Goal: Task Accomplishment & Management: Use online tool/utility

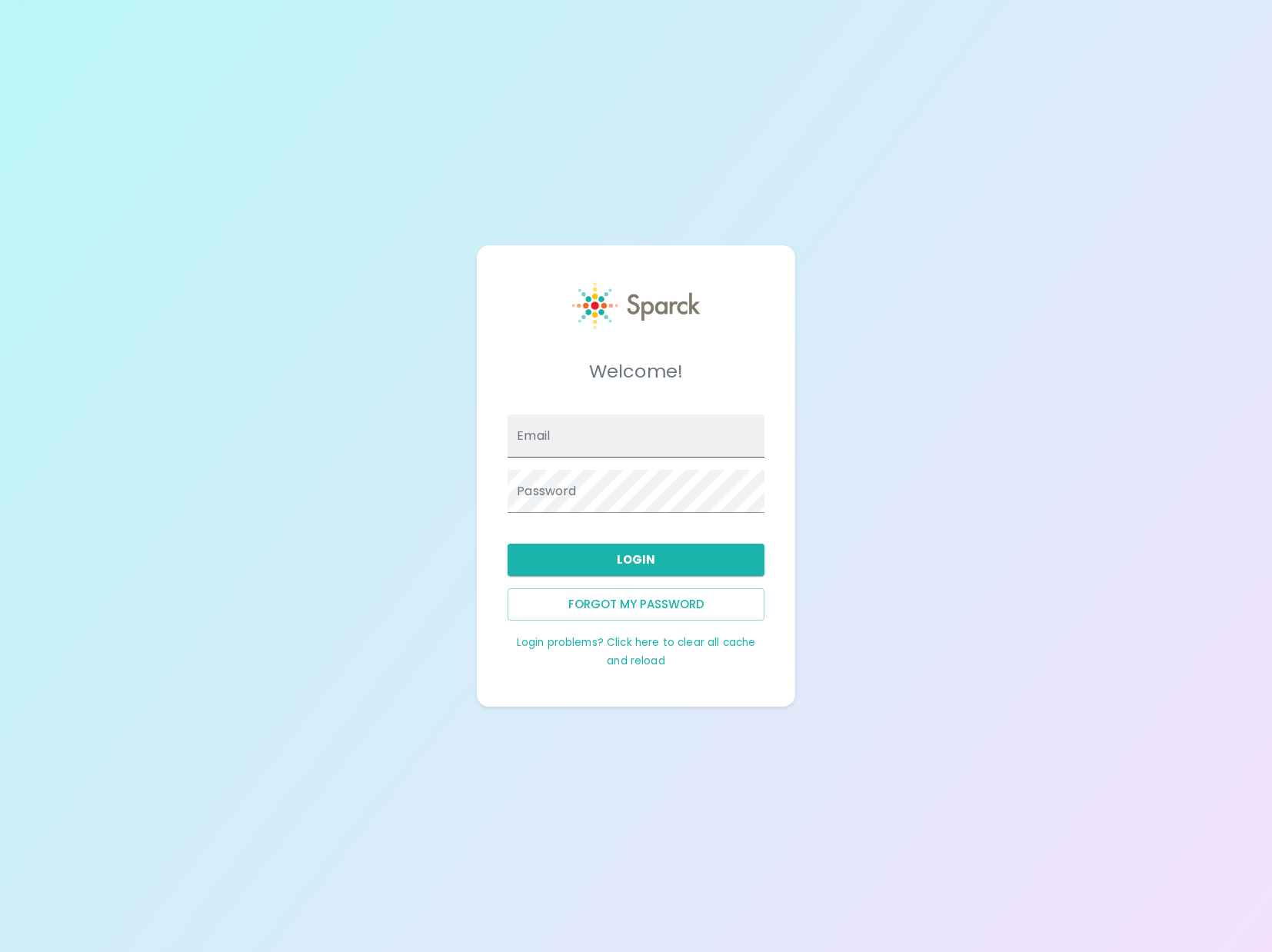
click at [696, 415] on input "Email" at bounding box center [636, 436] width 256 height 43
click at [635, 452] on input "ron.thornburg+ddb10@sparckco.com" at bounding box center [636, 436] width 256 height 43
type input "ron.thornburg+ddb10@sparckco.com"
click at [575, 643] on link "Login problems? Click here to clear all cache and reload" at bounding box center [636, 651] width 239 height 33
type input "admin@sparckco.com"
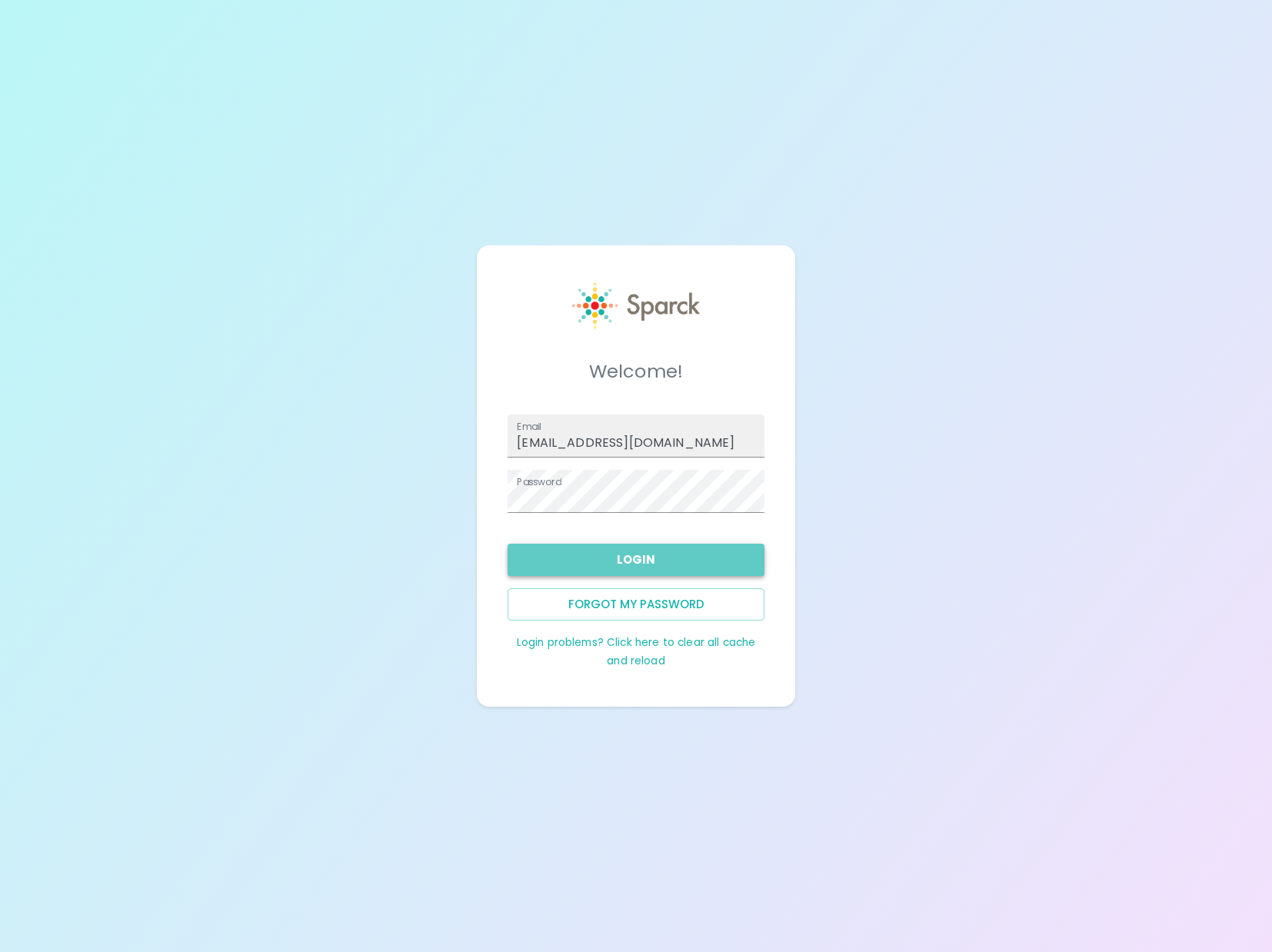
click at [615, 559] on button "Login" at bounding box center [636, 560] width 256 height 33
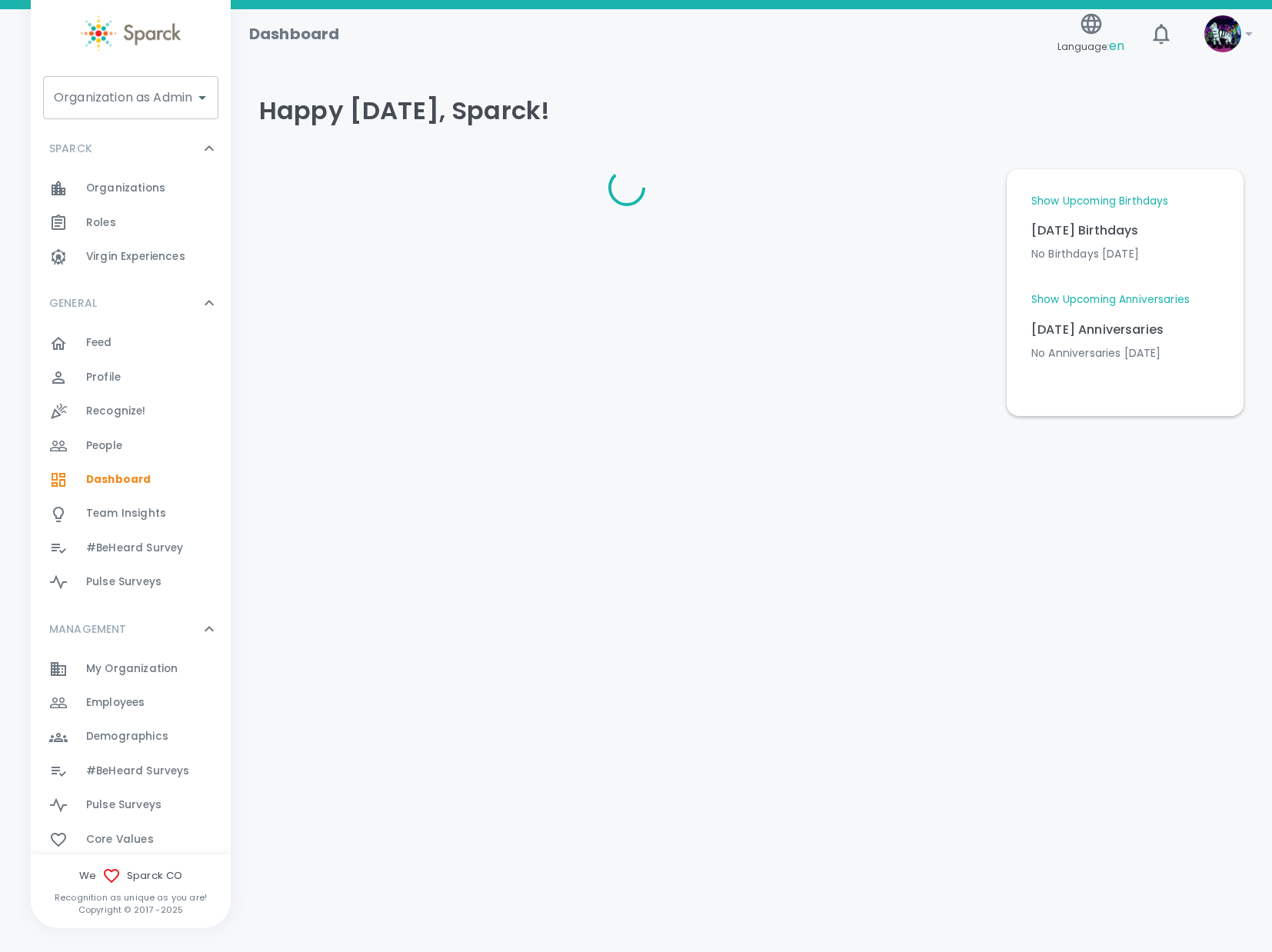
click at [92, 93] on input "Organization as Admin" at bounding box center [119, 97] width 138 height 29
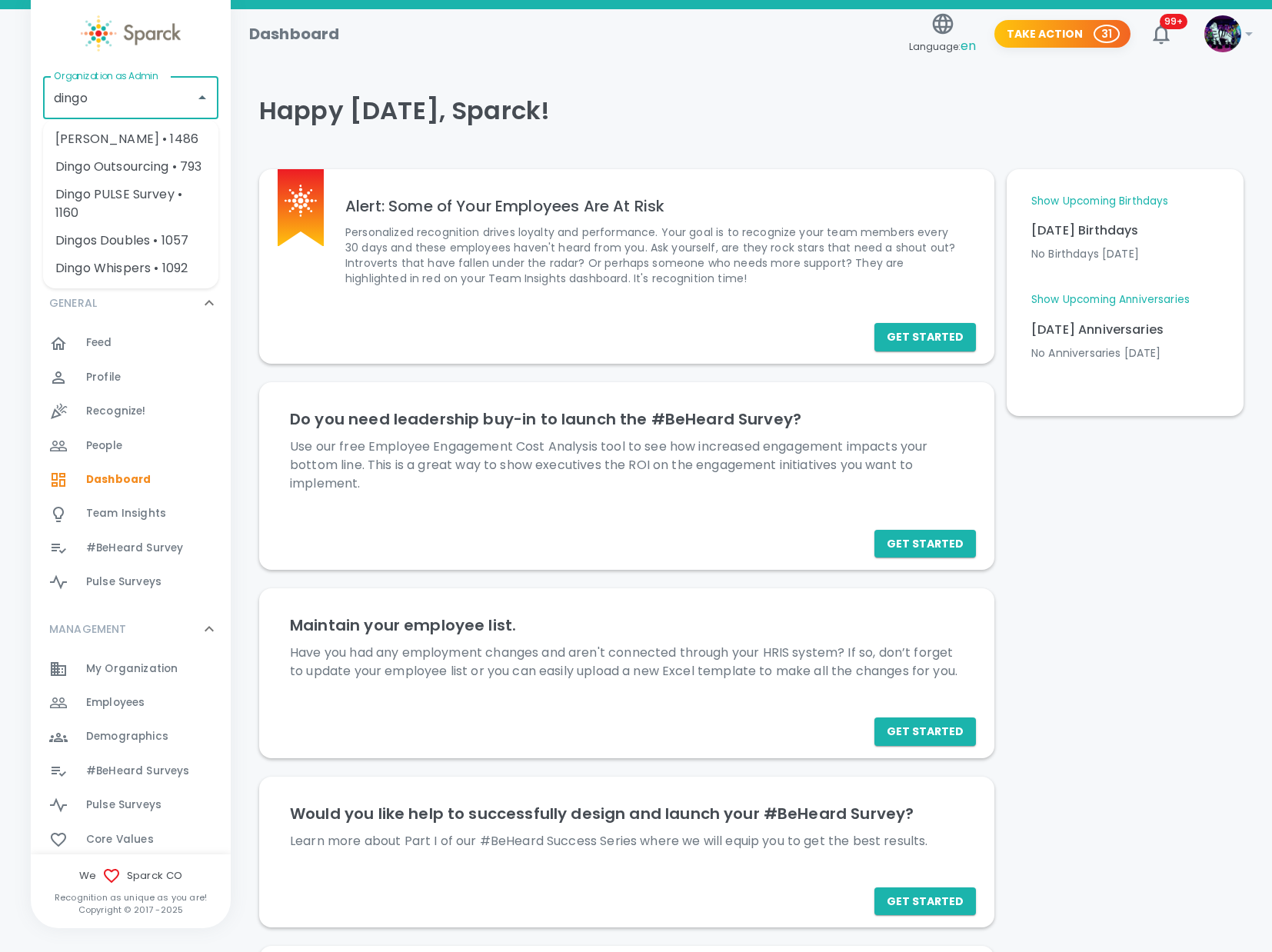
click at [174, 137] on li "[PERSON_NAME] • 1486" at bounding box center [130, 139] width 175 height 27
type input "Dingo Bingo • 1486"
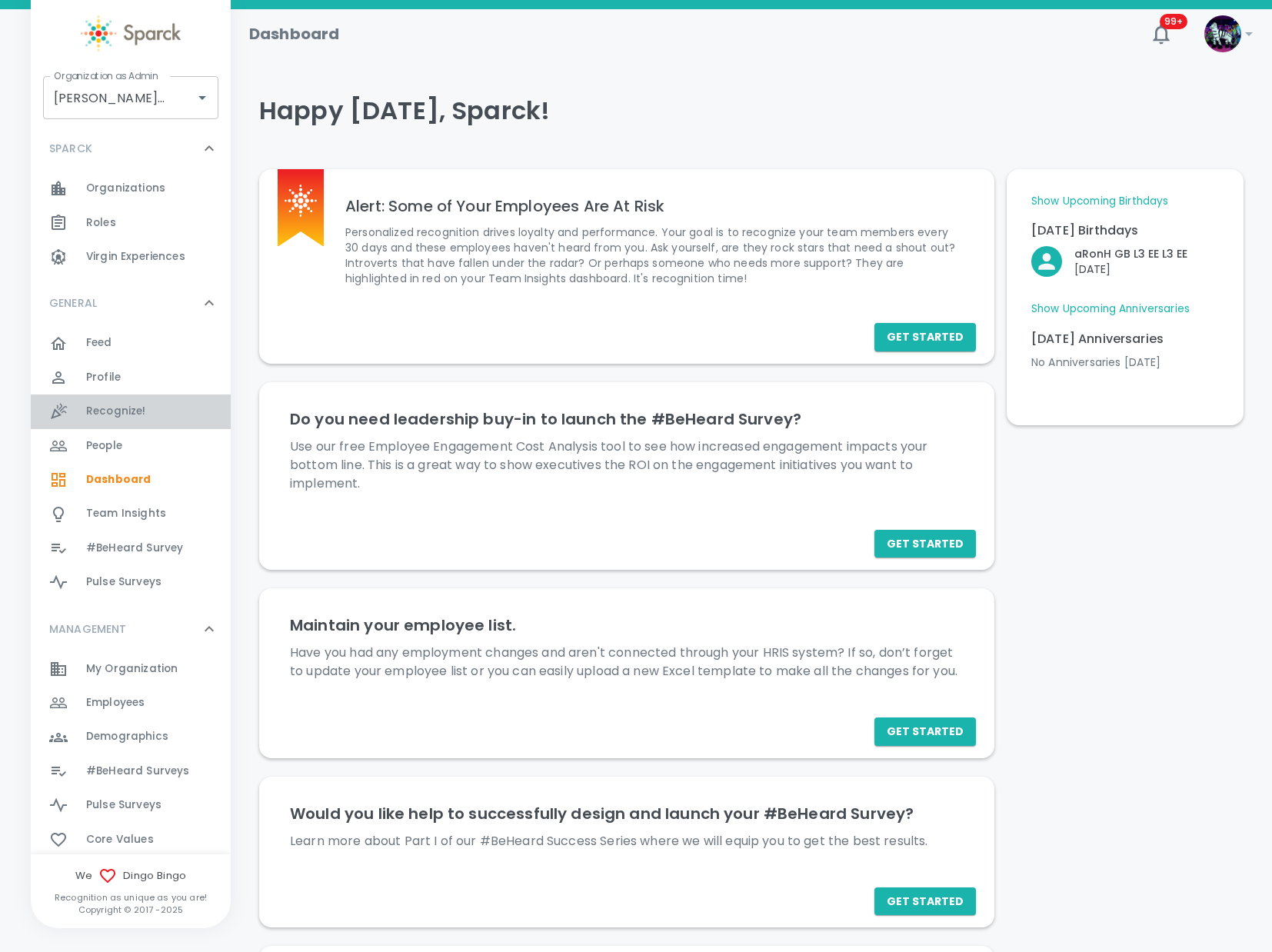
click at [144, 420] on span "Recognize! 0" at bounding box center [116, 412] width 60 height 22
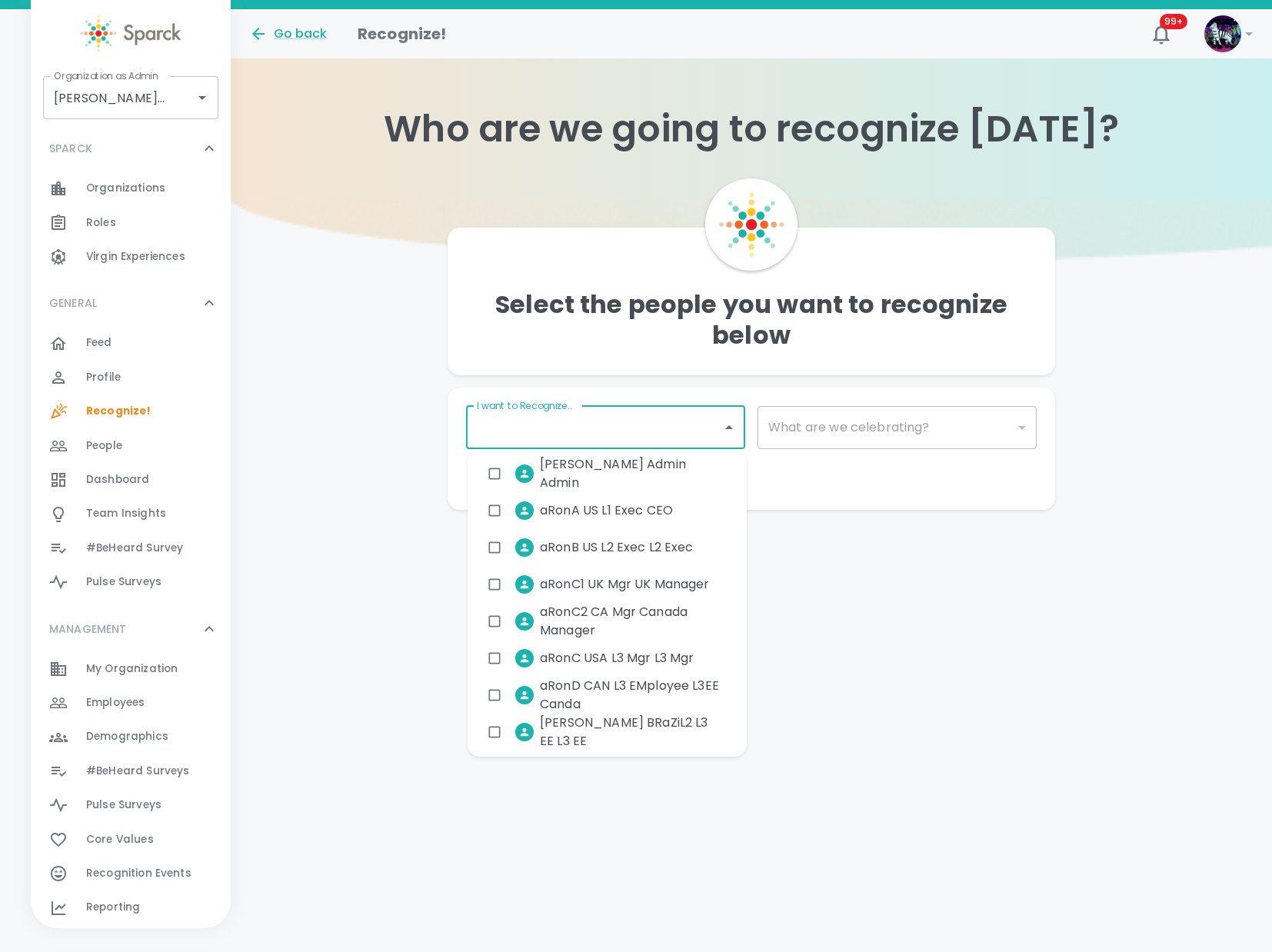
drag, startPoint x: 615, startPoint y: 424, endPoint x: 602, endPoint y: 429, distance: 13.9
click at [615, 422] on input "I want to Recognize..." at bounding box center [594, 427] width 242 height 29
click at [596, 658] on span "aRonC USA L3 Mgr L3 Mgr" at bounding box center [615, 658] width 154 height 18
checkbox input "true"
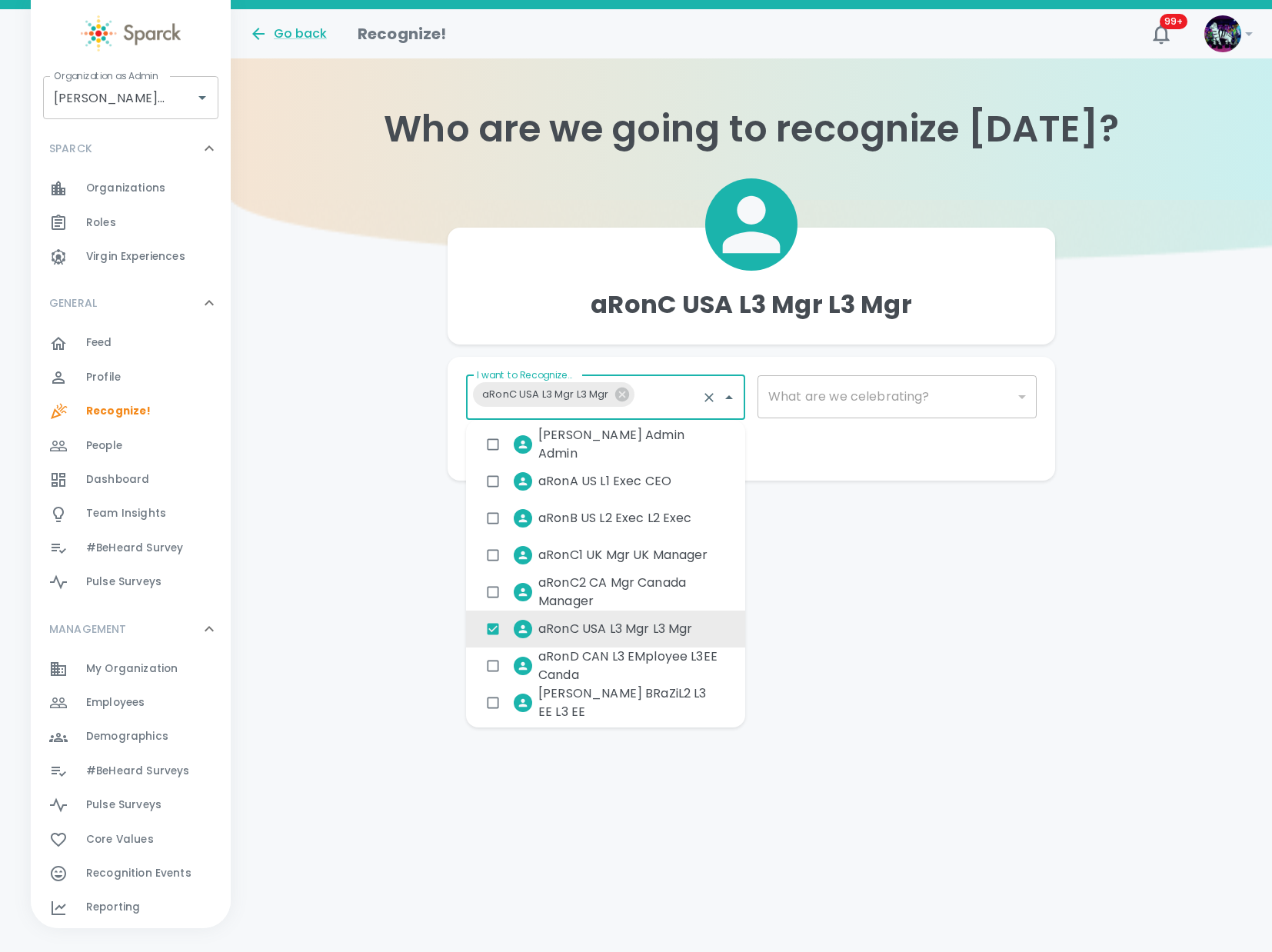
click at [952, 393] on div "​" at bounding box center [896, 396] width 279 height 43
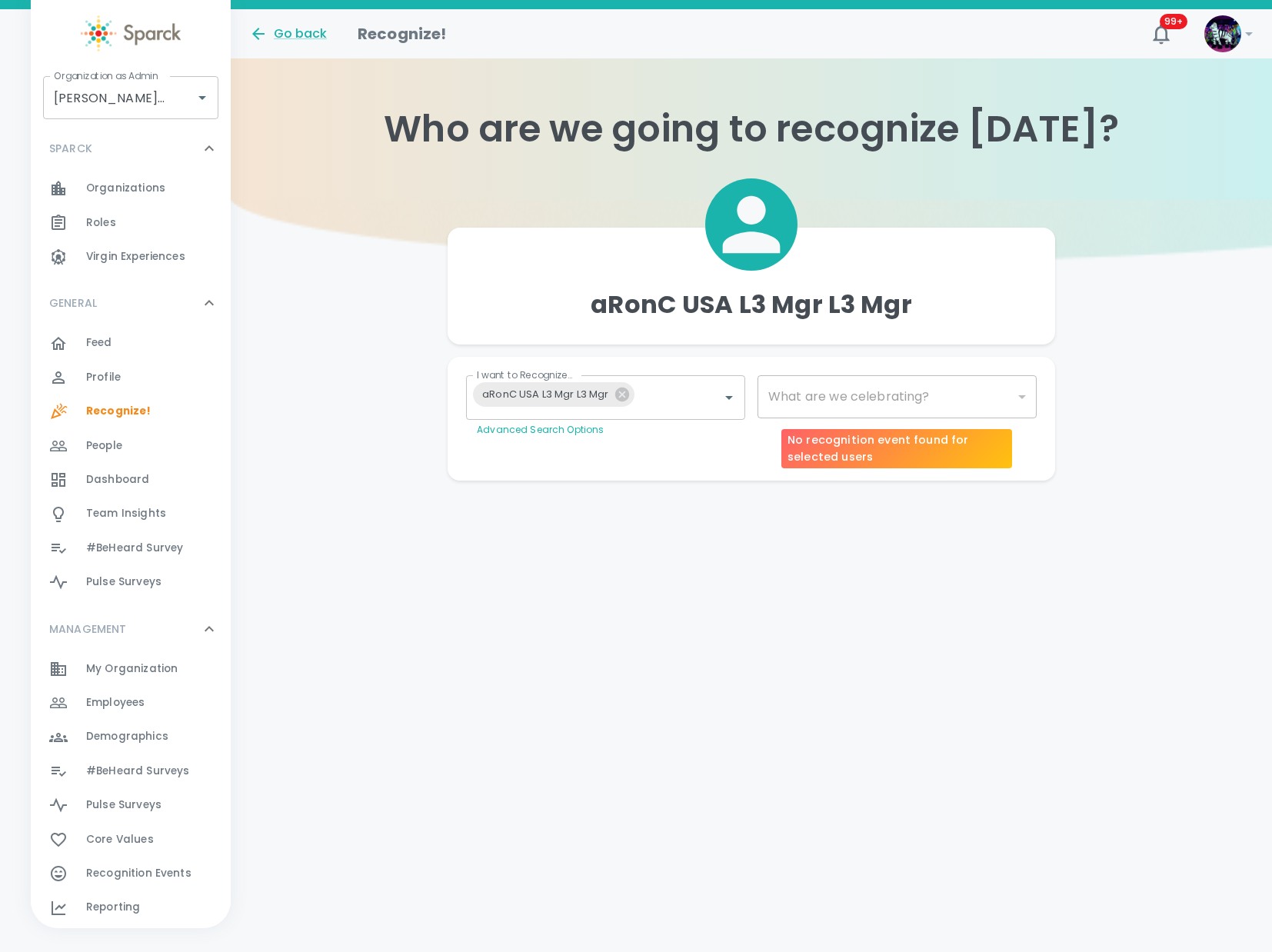
click at [924, 392] on div "​" at bounding box center [896, 396] width 279 height 43
drag, startPoint x: 868, startPoint y: 405, endPoint x: 876, endPoint y: 401, distance: 8.9
click at [868, 404] on div "​" at bounding box center [896, 396] width 279 height 43
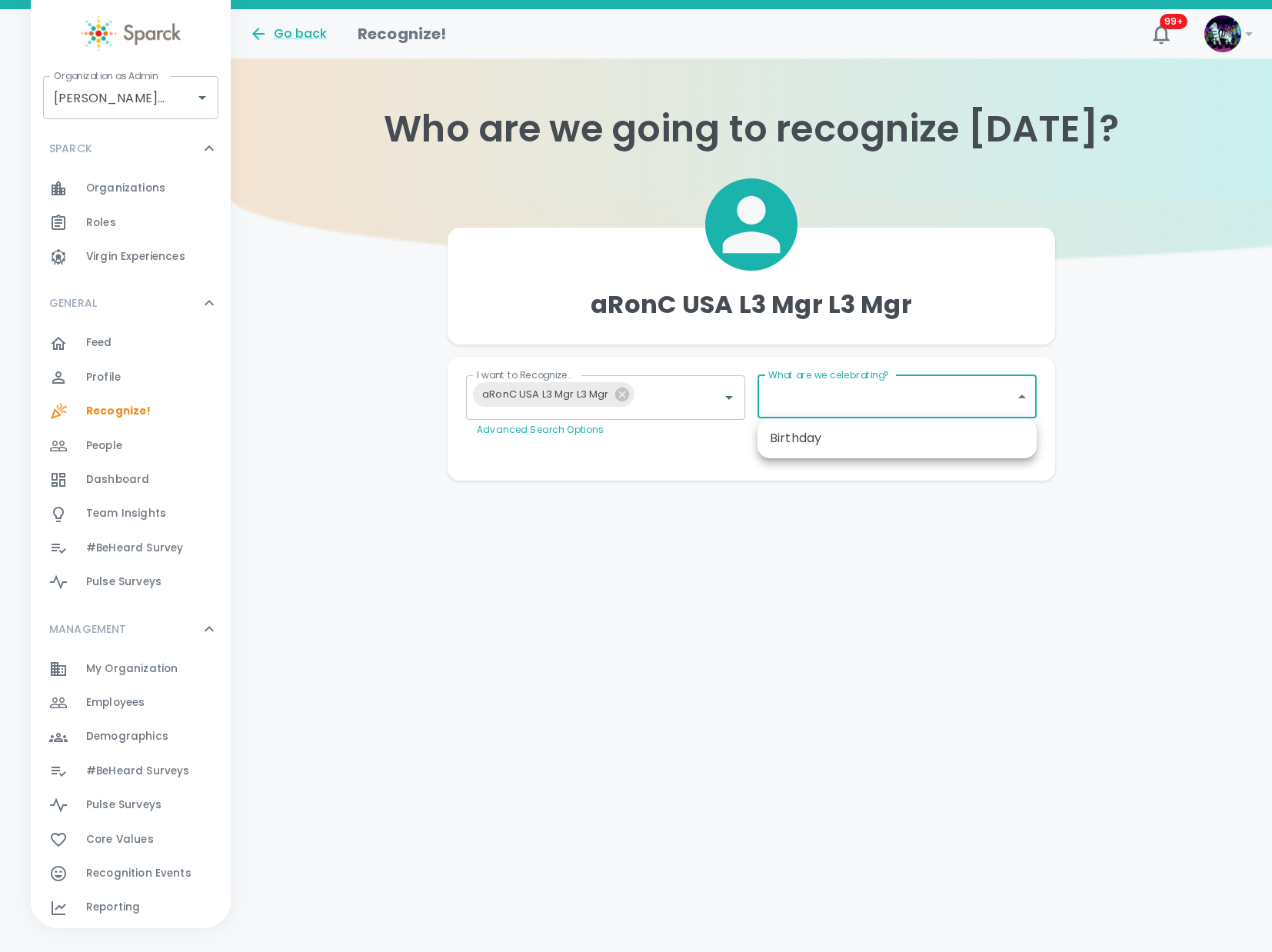
drag, startPoint x: 853, startPoint y: 399, endPoint x: 754, endPoint y: 425, distance: 102.4
click at [862, 387] on body "Skip Navigation Go back Recognize! 99+ ! Organization as Admin Dingo Bingo • 14…" at bounding box center [636, 271] width 1272 height 542
click at [863, 375] on div at bounding box center [636, 476] width 1272 height 952
click at [625, 396] on icon at bounding box center [621, 394] width 14 height 14
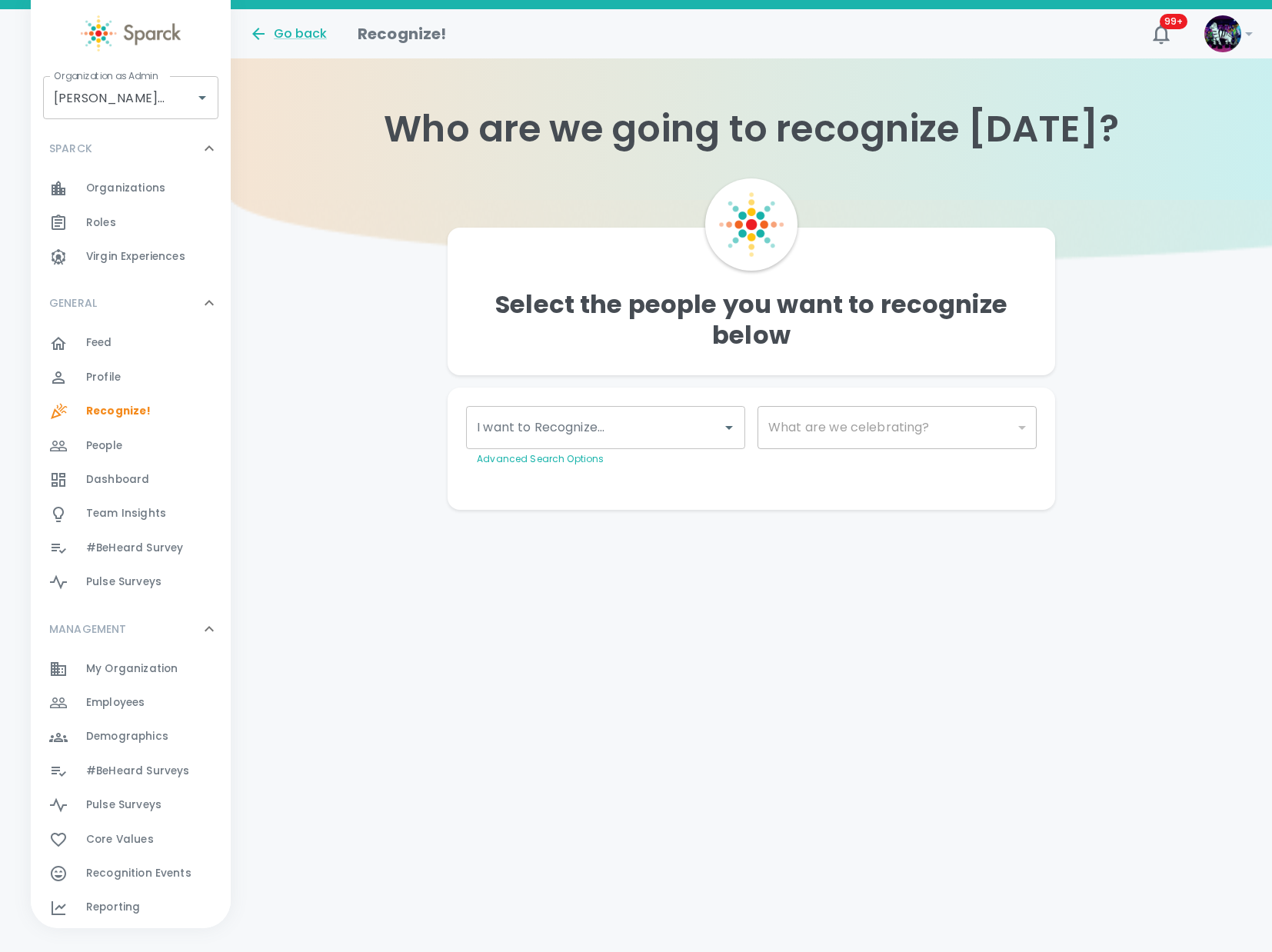
click at [124, 708] on span "Employees" at bounding box center [115, 702] width 58 height 15
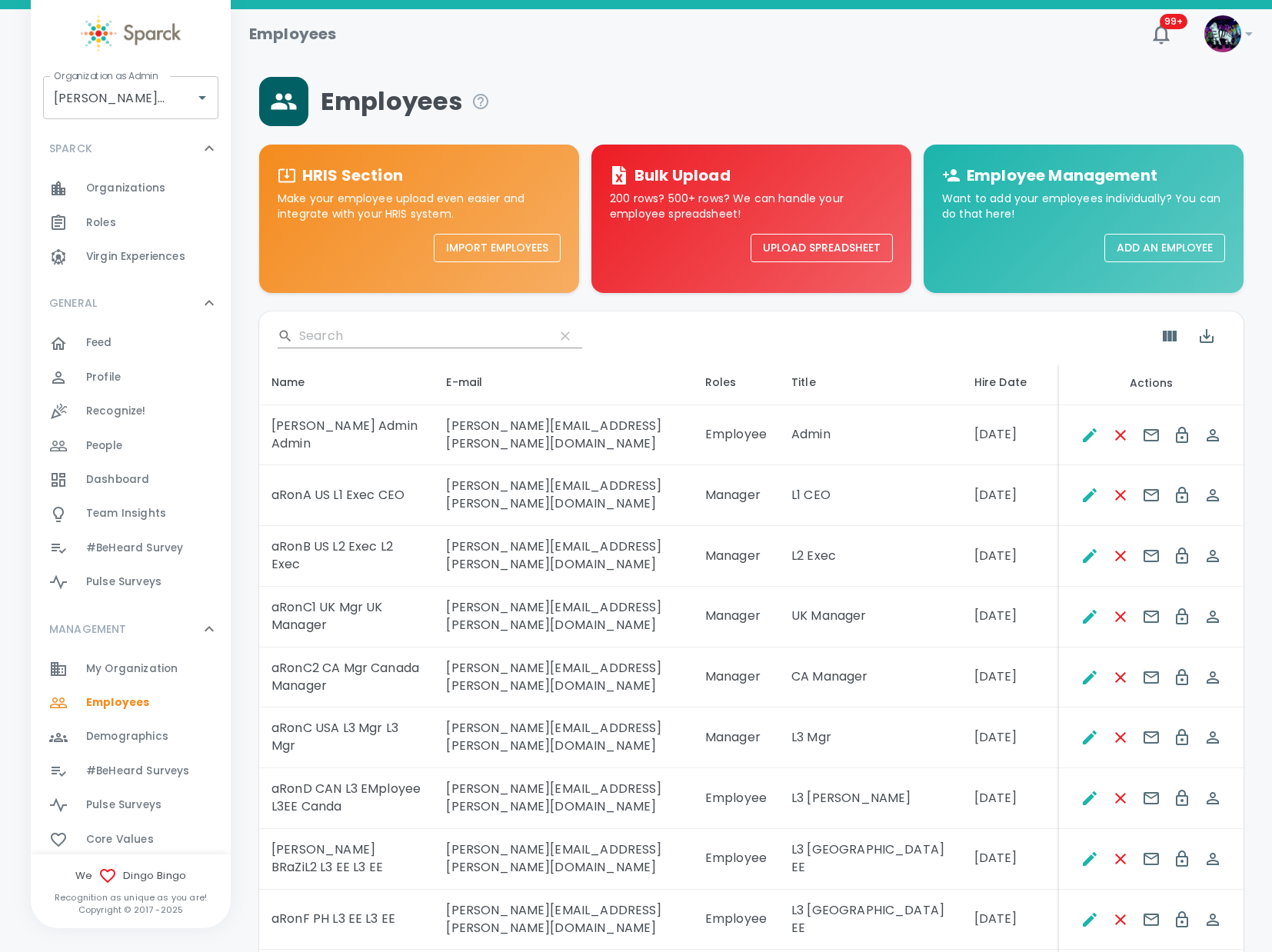
click at [326, 354] on div "​" at bounding box center [751, 336] width 984 height 49
click at [328, 336] on input "Search" at bounding box center [420, 336] width 243 height 25
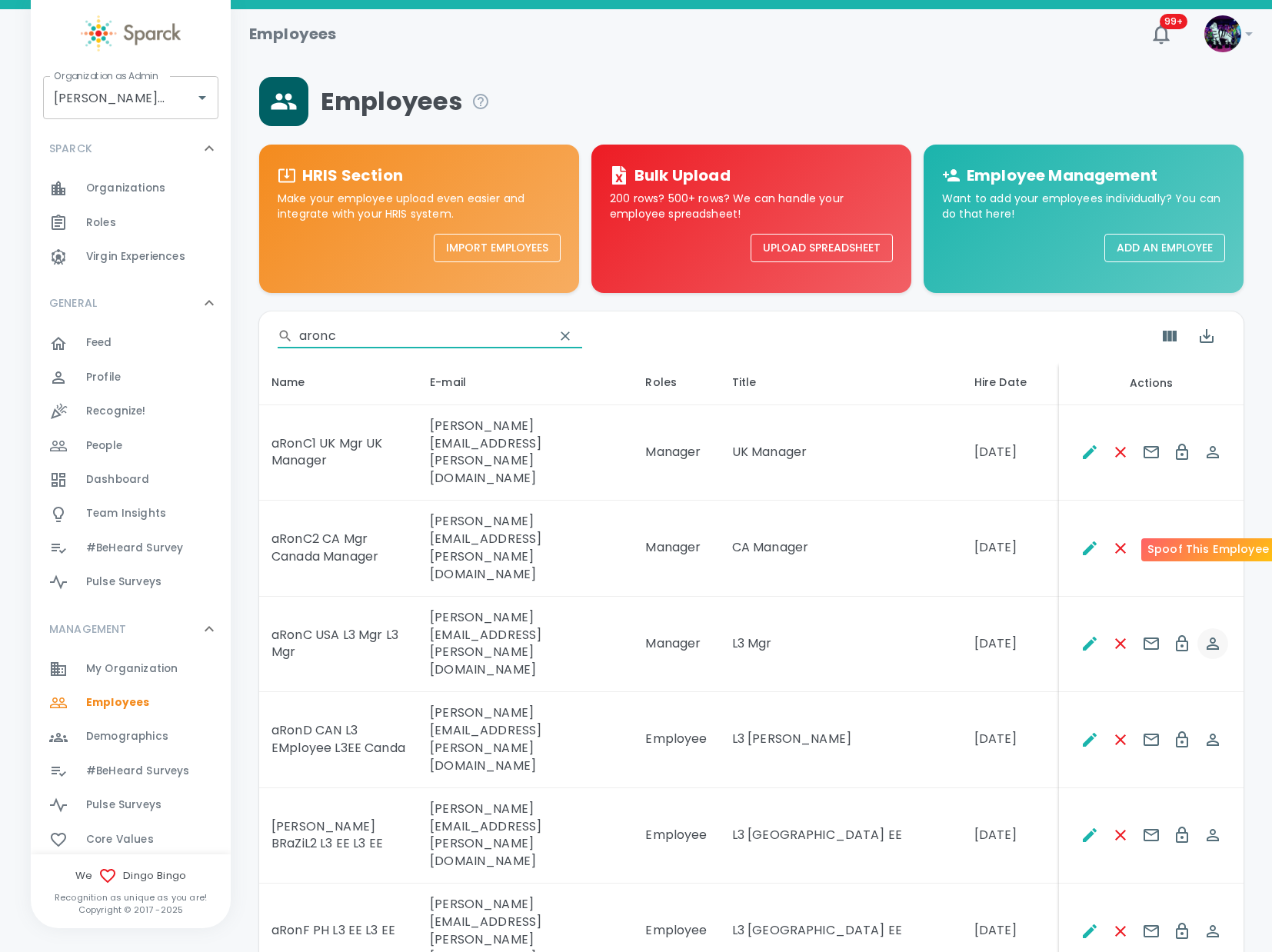
type input "aronc"
click at [1213, 635] on icon "Spoof This Employee" at bounding box center [1212, 644] width 18 height 18
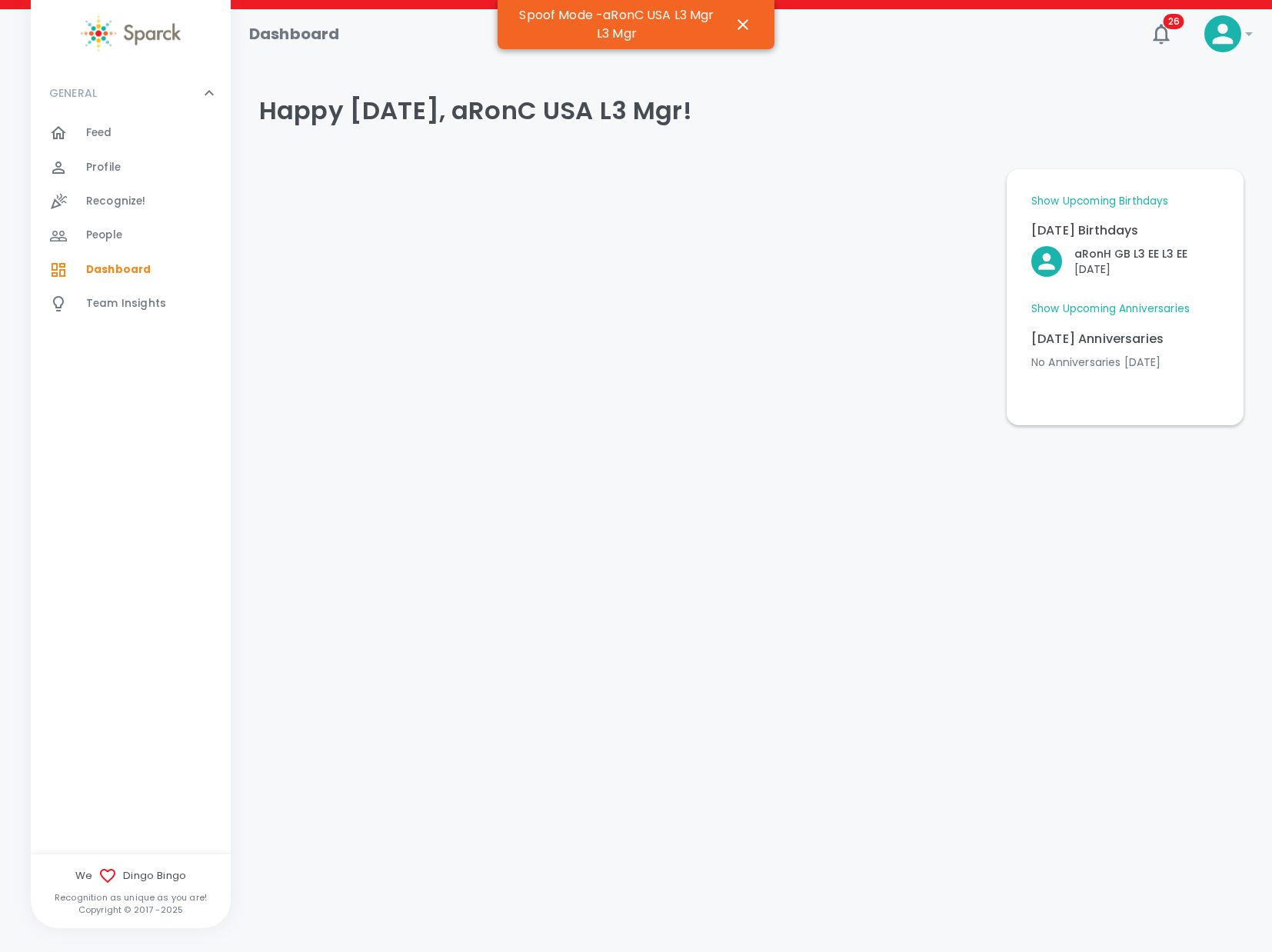
click at [1043, 305] on link "Show Upcoming Anniversaries" at bounding box center [1110, 308] width 158 height 15
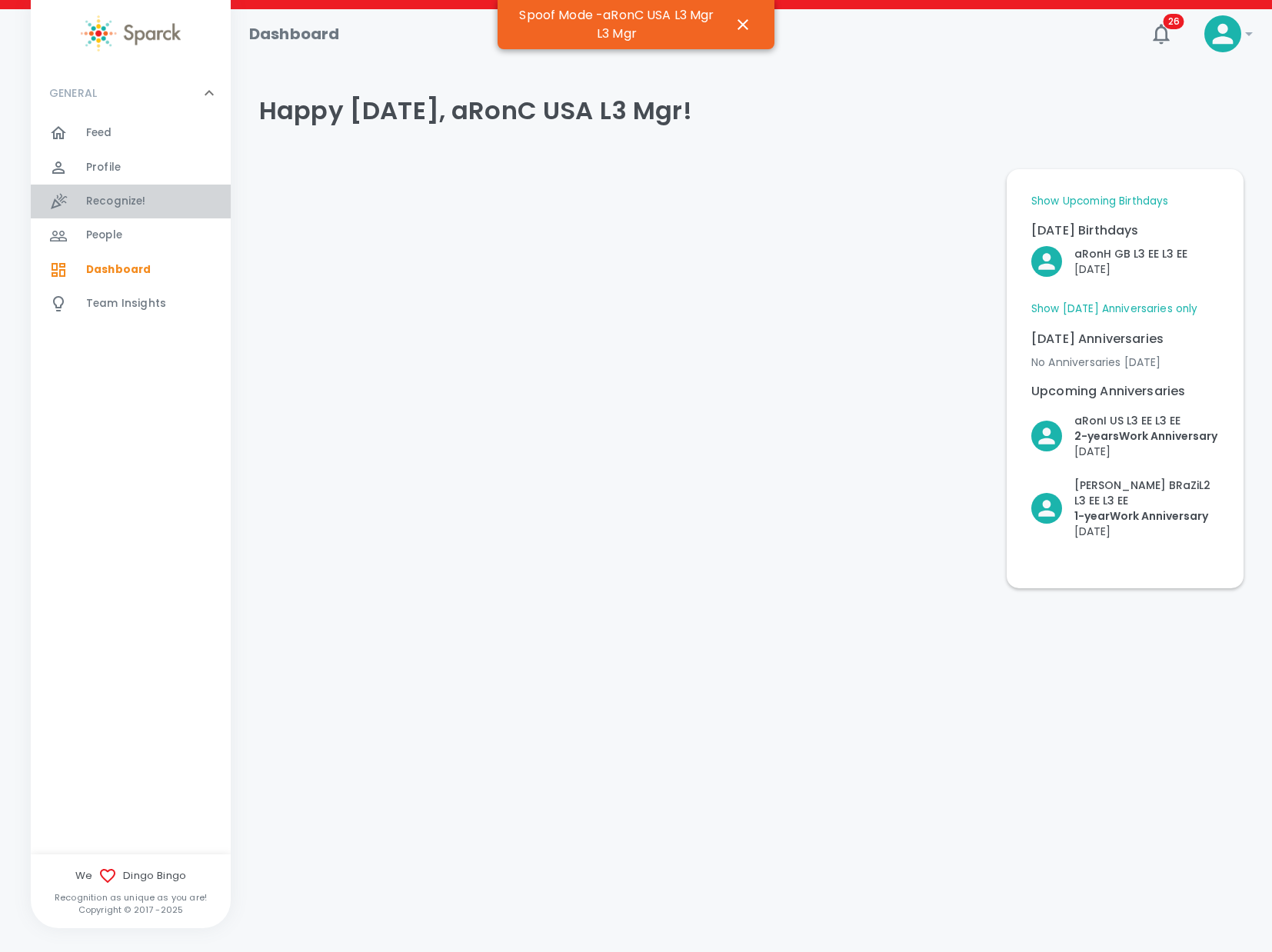
click at [94, 204] on span "Recognize!" at bounding box center [116, 201] width 60 height 15
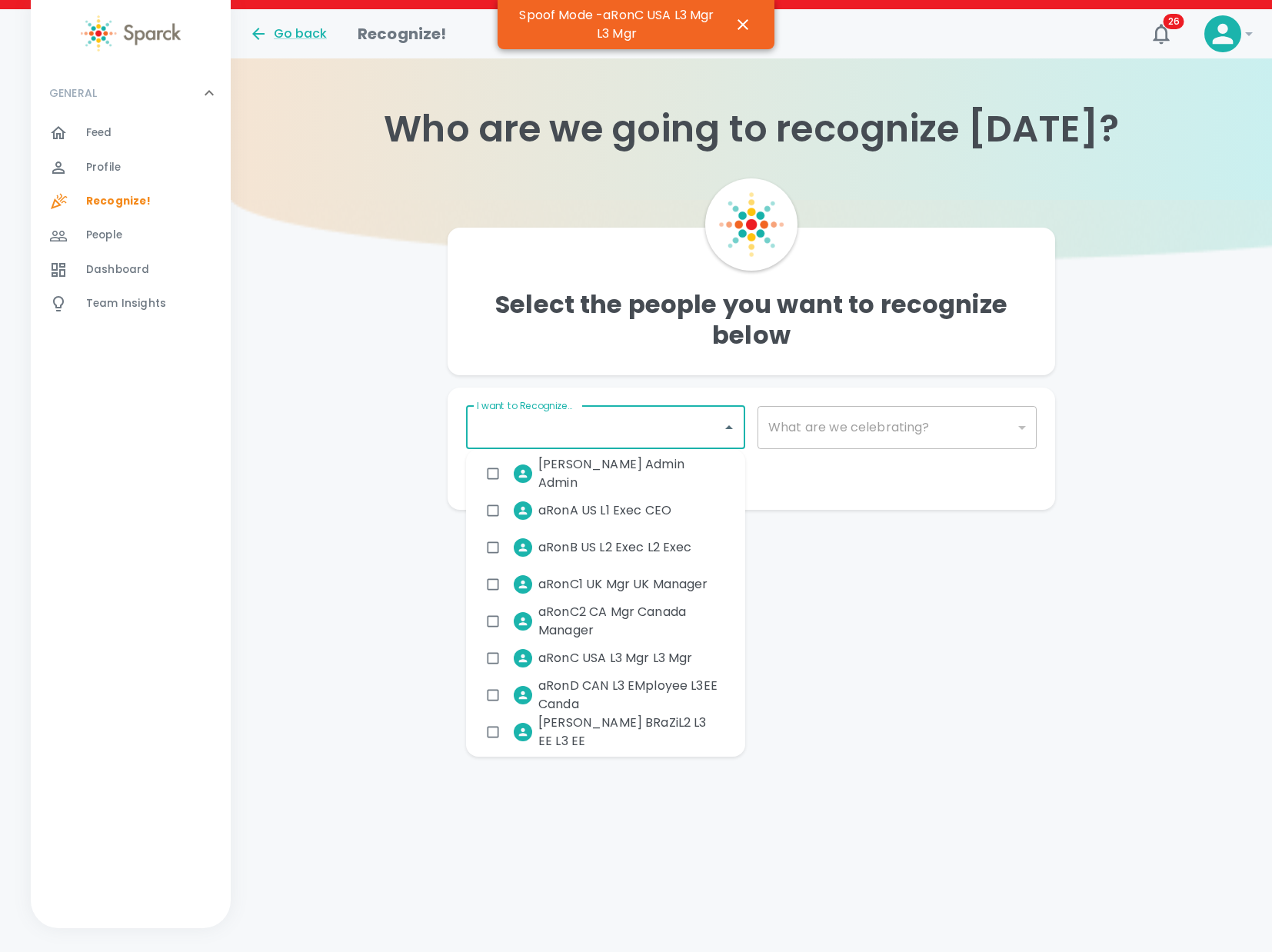
click at [608, 436] on input "I want to Recognize..." at bounding box center [594, 427] width 242 height 29
click at [587, 690] on span "aRonD CAN L3 EMployee L3EE Canda" at bounding box center [629, 695] width 182 height 37
checkbox input "true"
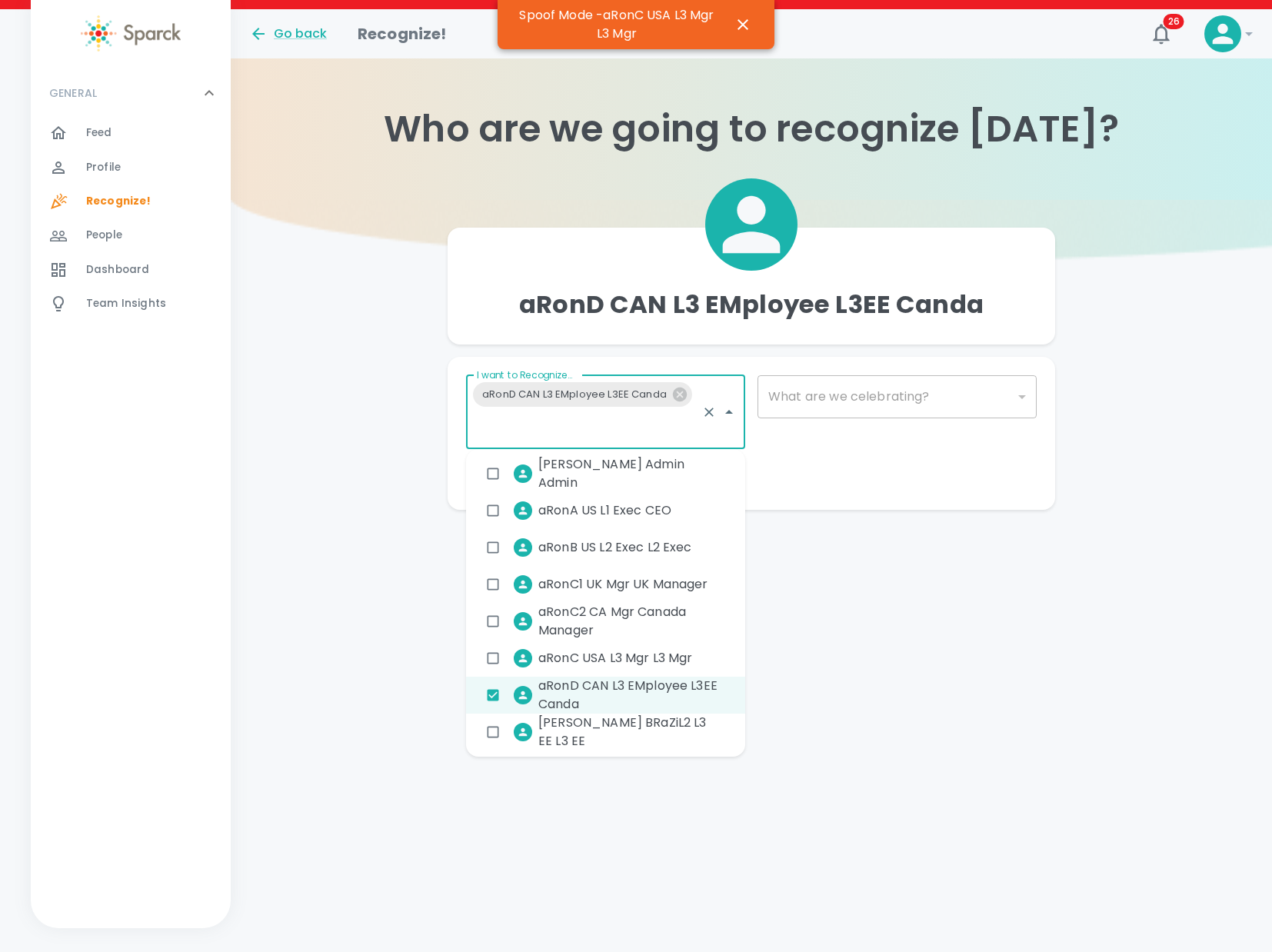
click at [909, 384] on div "​" at bounding box center [896, 396] width 279 height 43
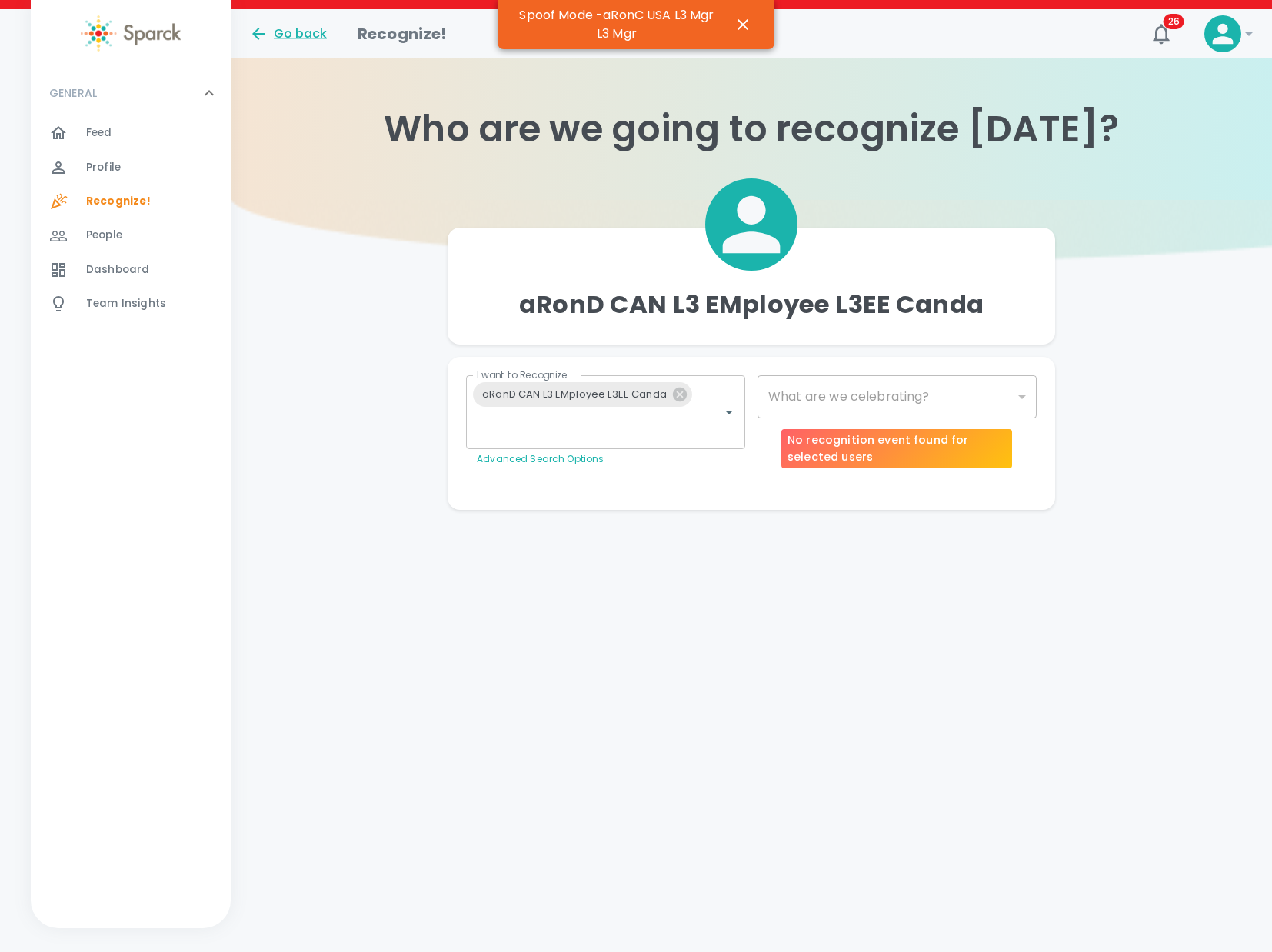
click at [882, 406] on div "​" at bounding box center [896, 396] width 279 height 43
click at [820, 391] on div "​" at bounding box center [896, 396] width 279 height 43
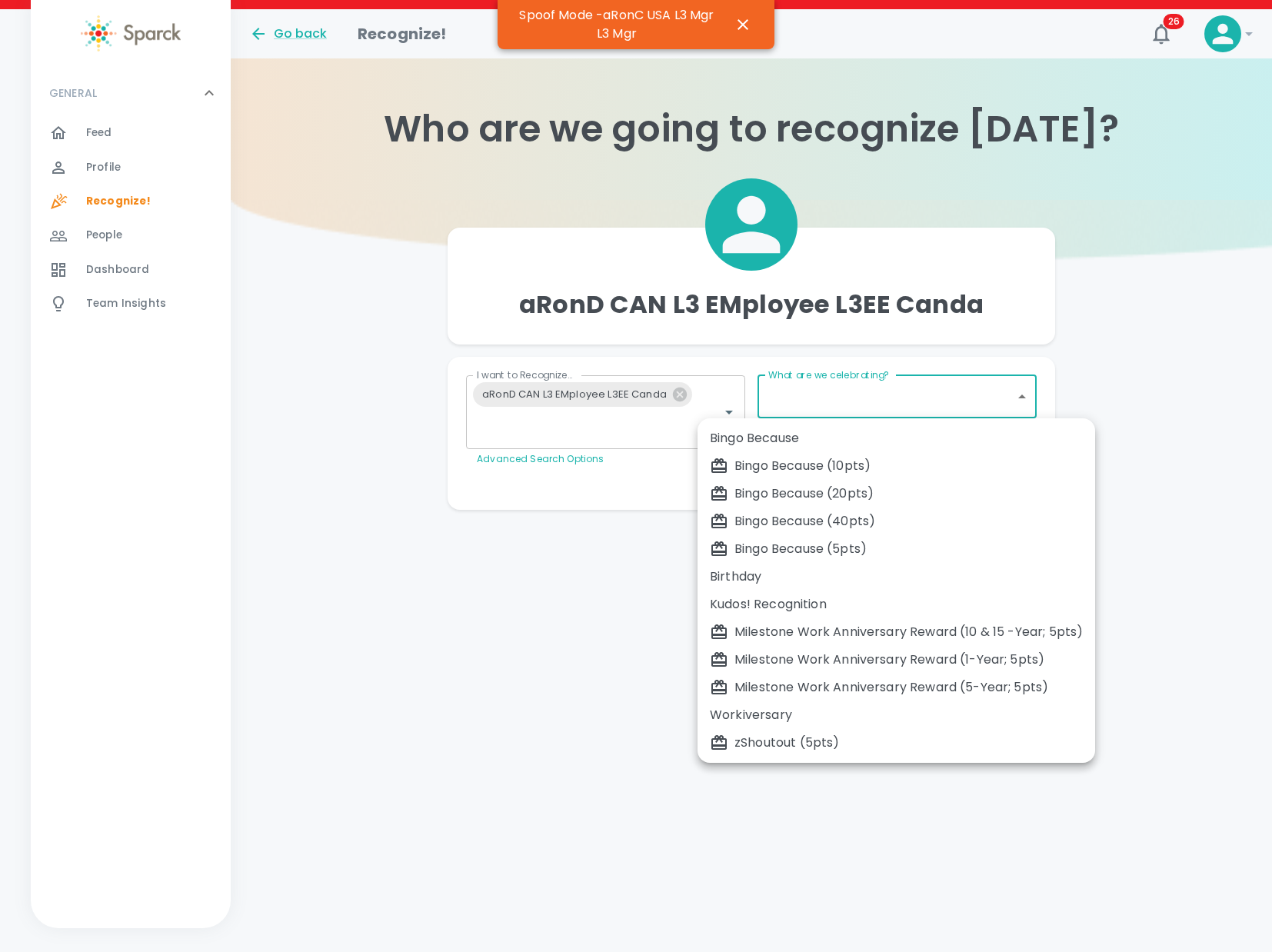
click at [796, 393] on body "Skip Navigation Go back Recognize! 26 ! GENERAL 0 Feed 0 Profile 0 Recognize! 0…" at bounding box center [636, 286] width 1272 height 571
click at [1135, 336] on div at bounding box center [636, 476] width 1272 height 952
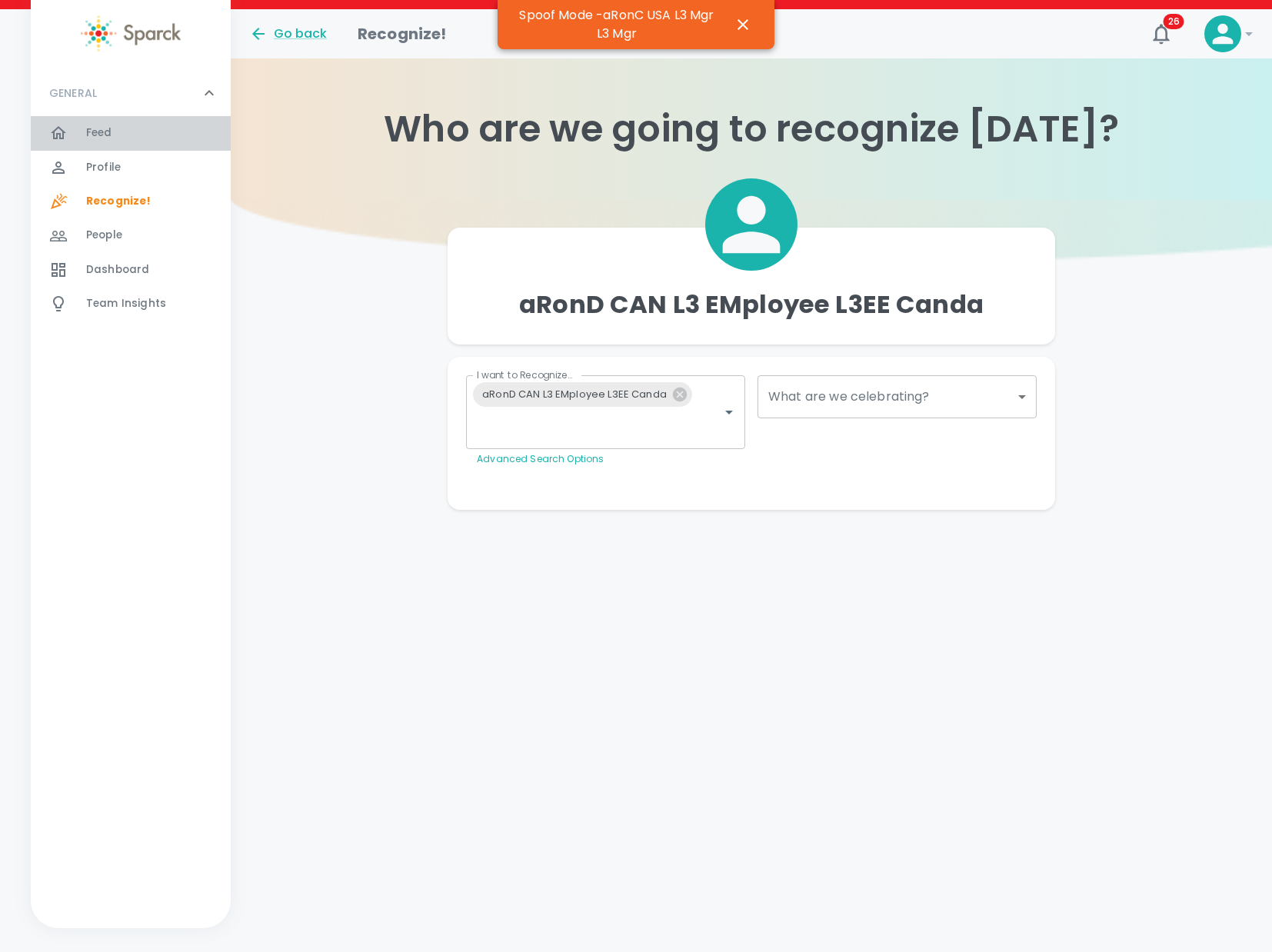
click at [109, 127] on span "Feed" at bounding box center [99, 133] width 26 height 15
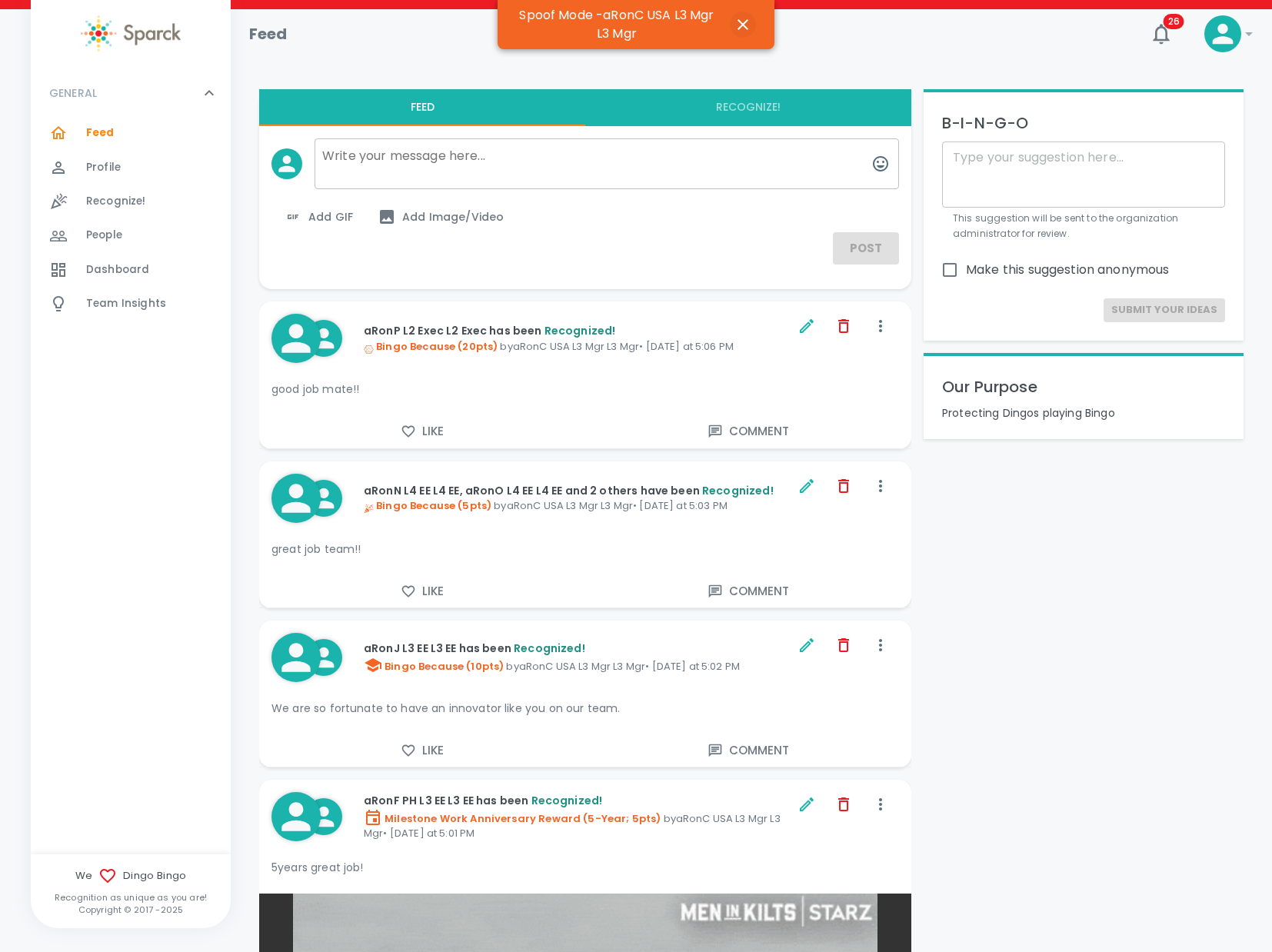
click at [739, 30] on icon "button" at bounding box center [743, 25] width 18 height 18
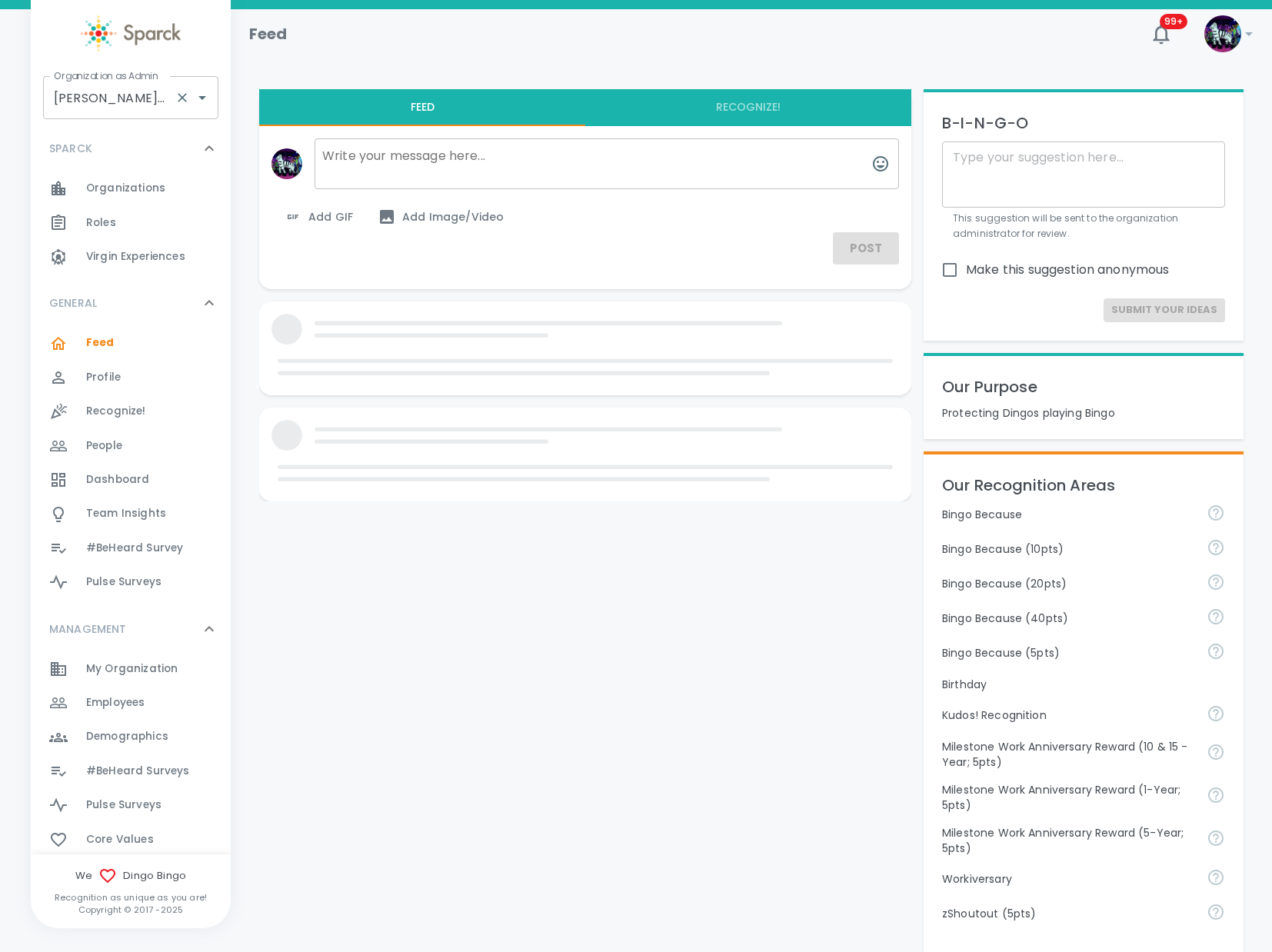
click at [153, 101] on input "Dingo Bingo • 1486" at bounding box center [109, 97] width 118 height 29
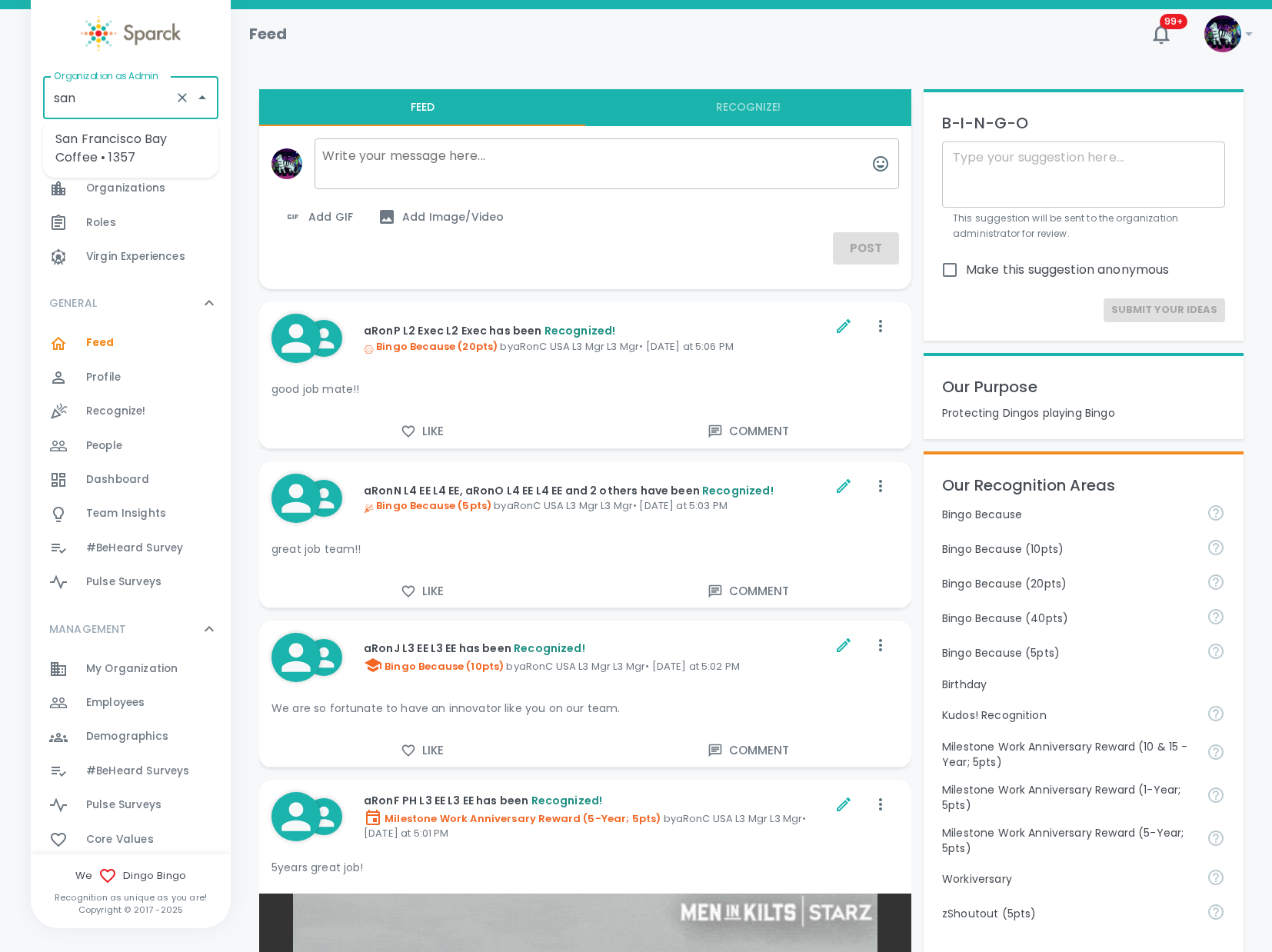
click at [107, 165] on li "San Francisco Bay Coffee • 1357" at bounding box center [130, 148] width 175 height 46
type input "San Francisco Bay Coffee • 1357"
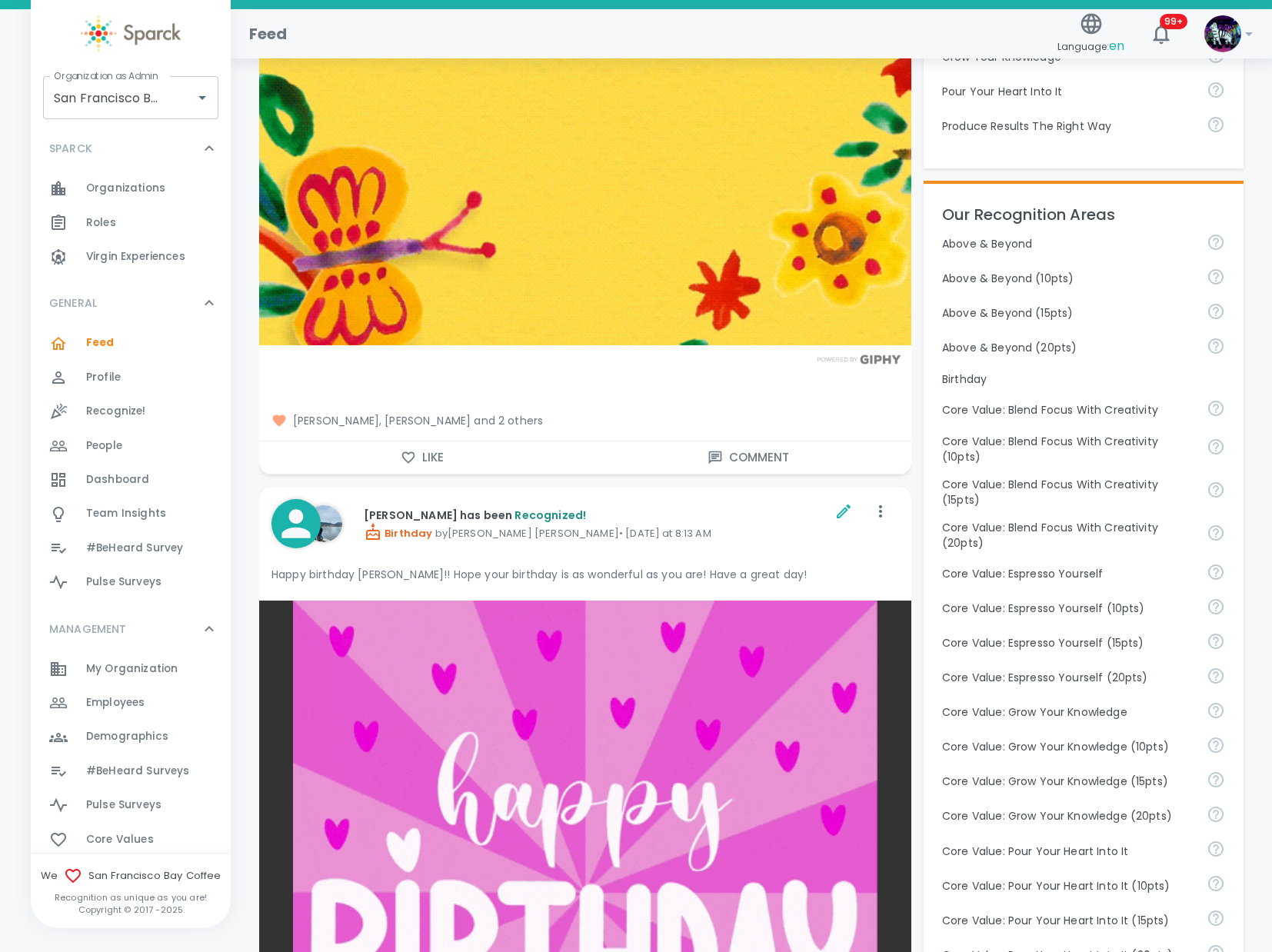
scroll to position [627, 0]
